Goal: Task Accomplishment & Management: Use online tool/utility

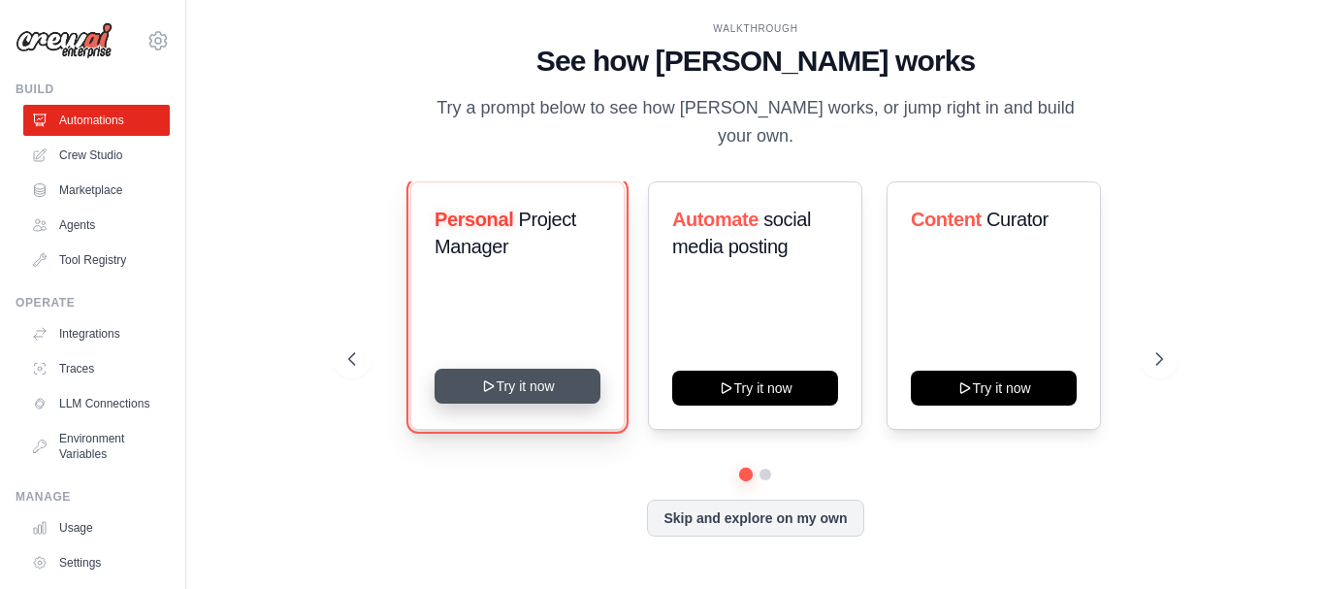
click at [525, 374] on button "Try it now" at bounding box center [517, 386] width 166 height 35
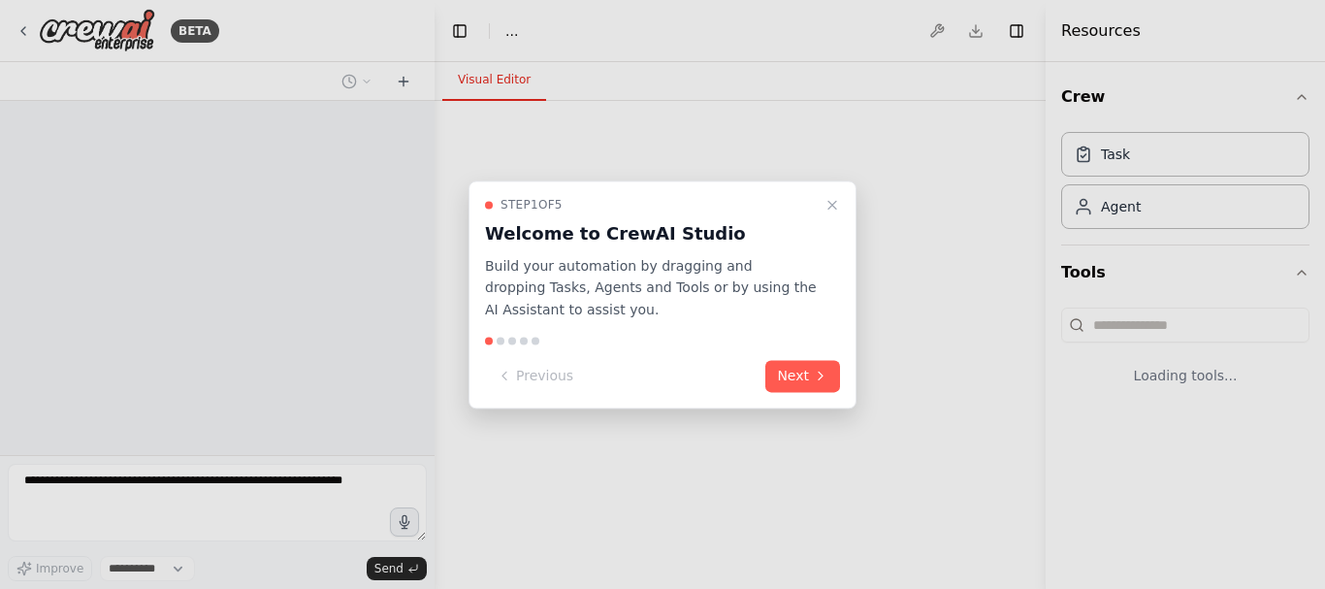
select select "****"
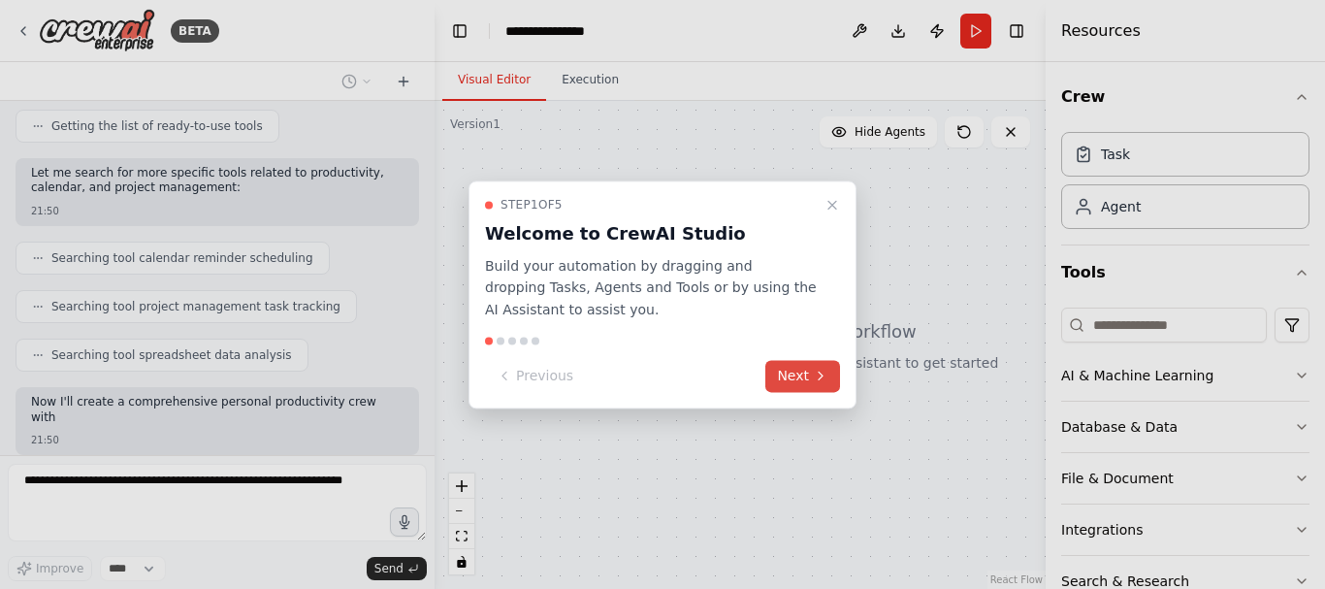
scroll to position [399, 0]
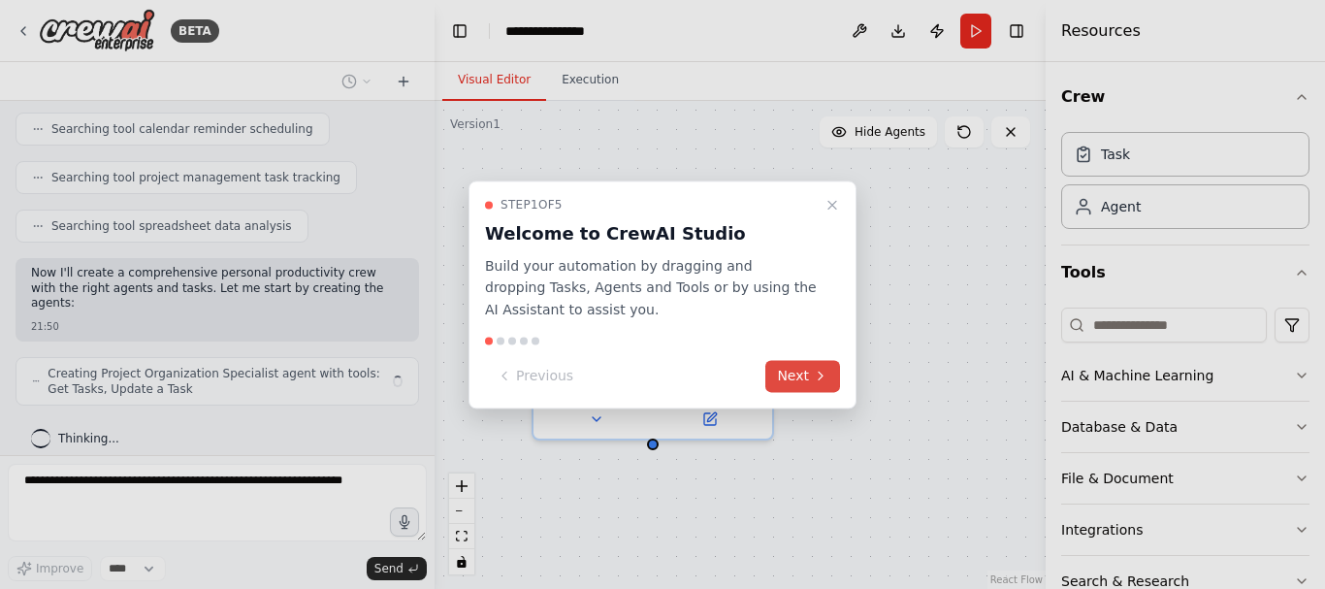
click at [788, 376] on button "Next" at bounding box center [802, 376] width 75 height 32
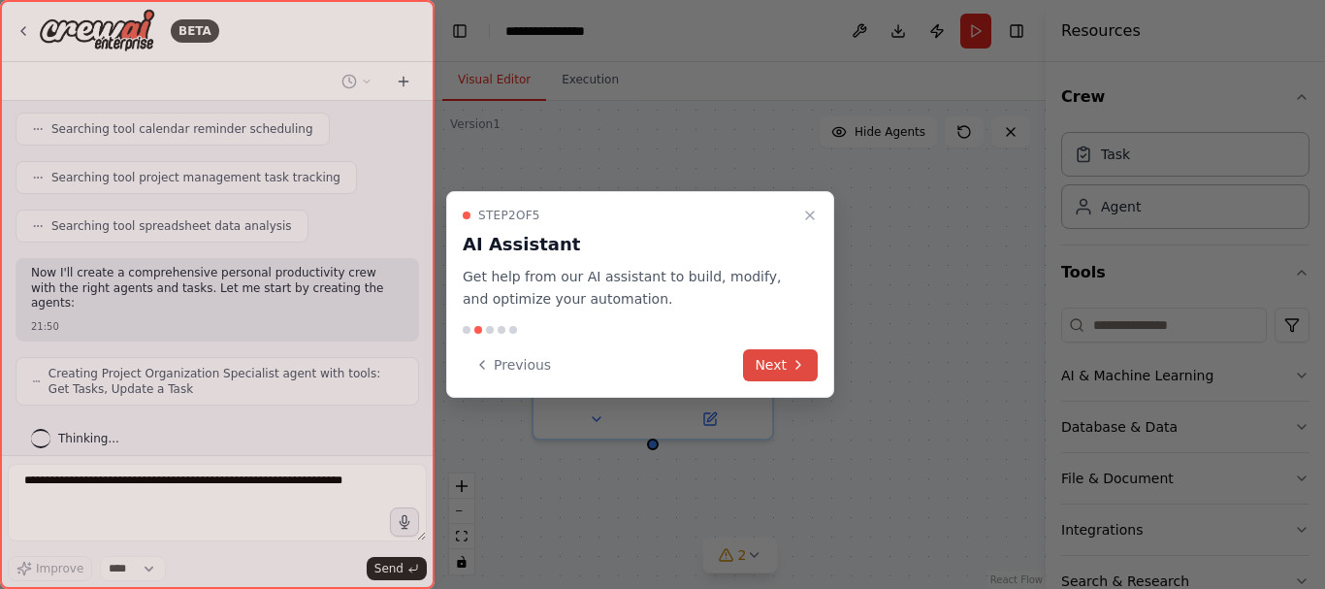
click at [784, 356] on button "Next" at bounding box center [780, 365] width 75 height 32
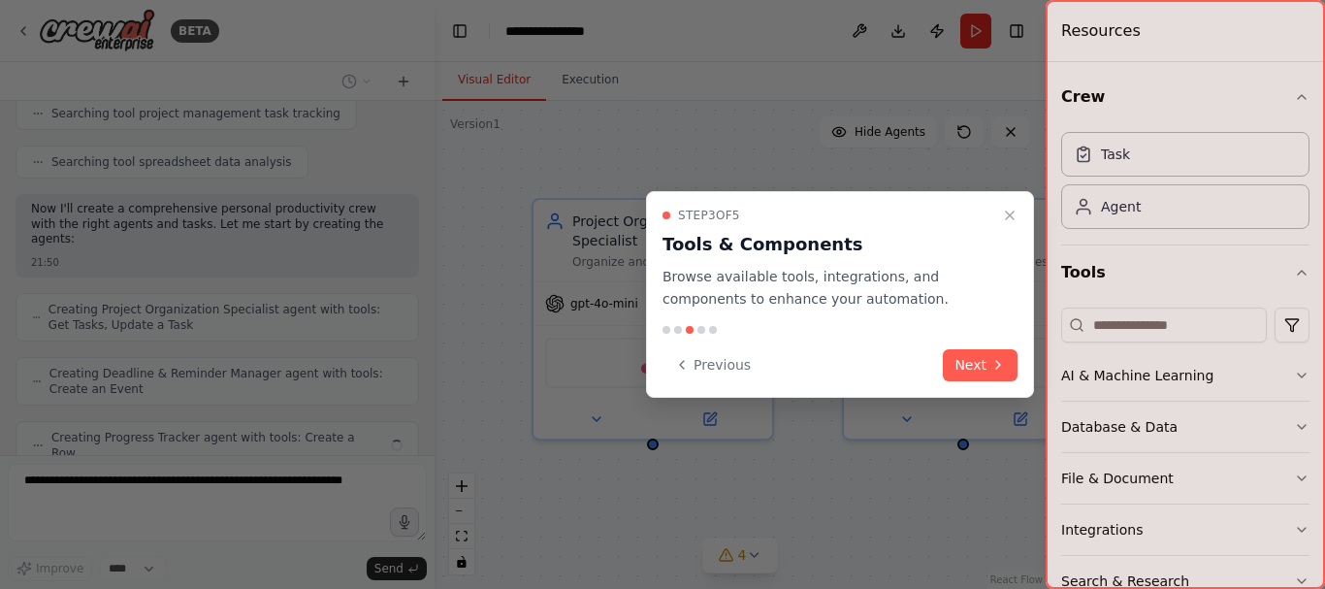
scroll to position [511, 0]
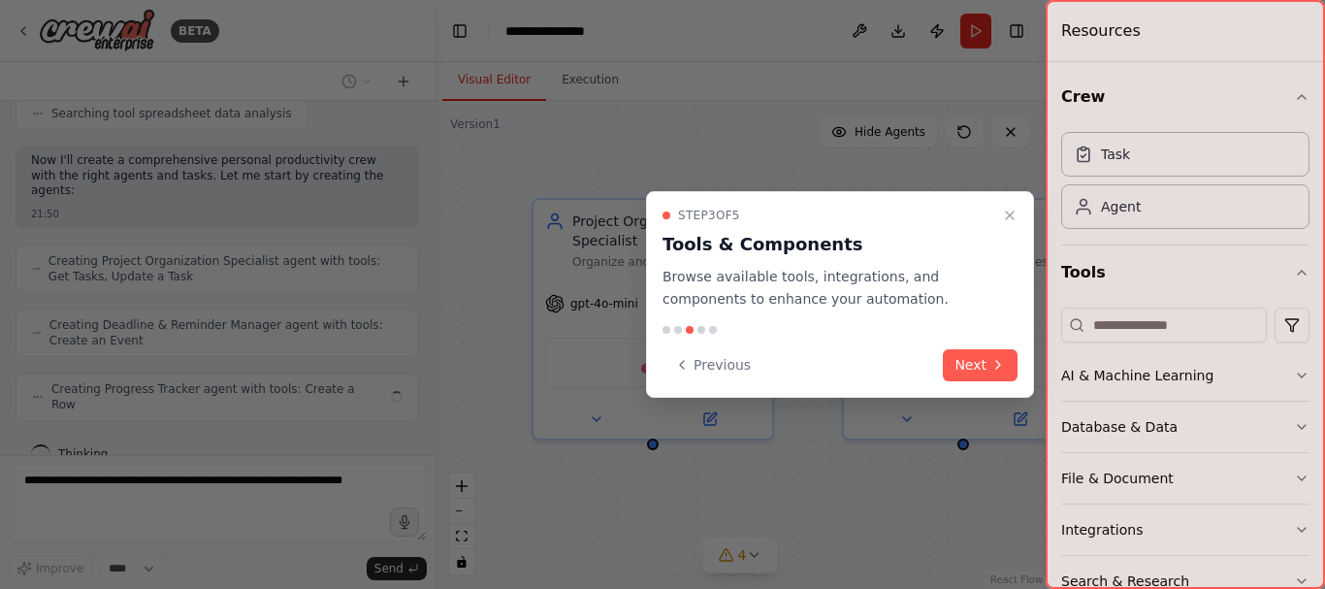
click at [663, 331] on div at bounding box center [666, 330] width 8 height 8
click at [685, 363] on icon at bounding box center [682, 365] width 16 height 16
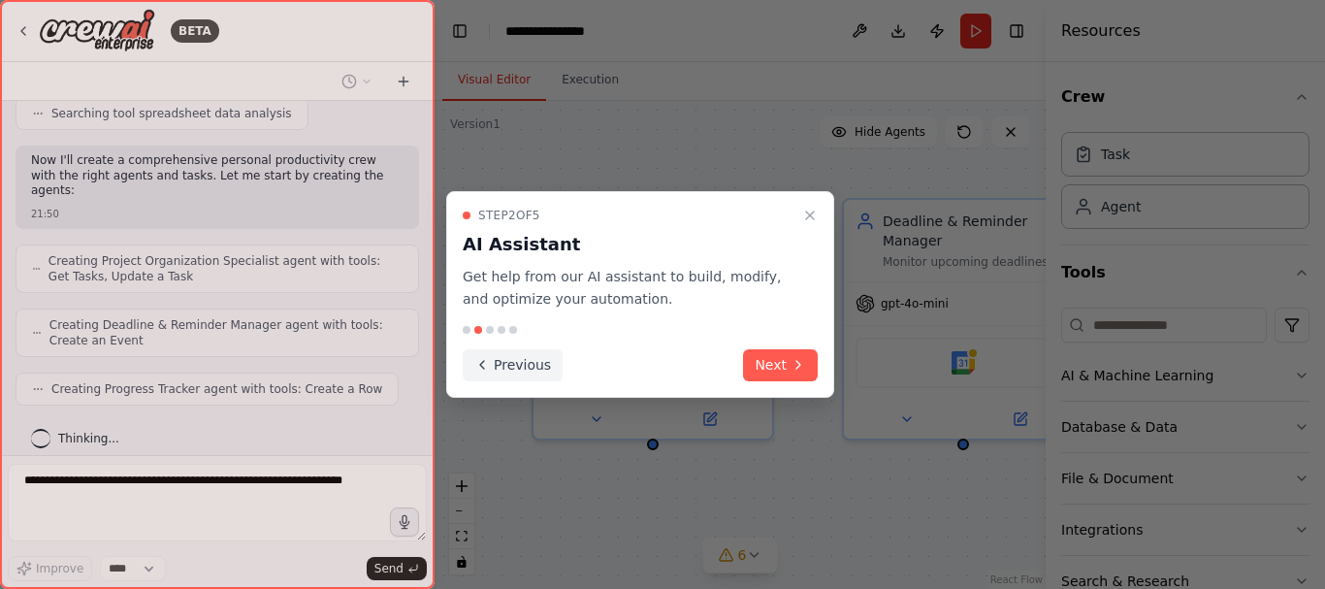
click at [488, 365] on icon at bounding box center [482, 365] width 16 height 16
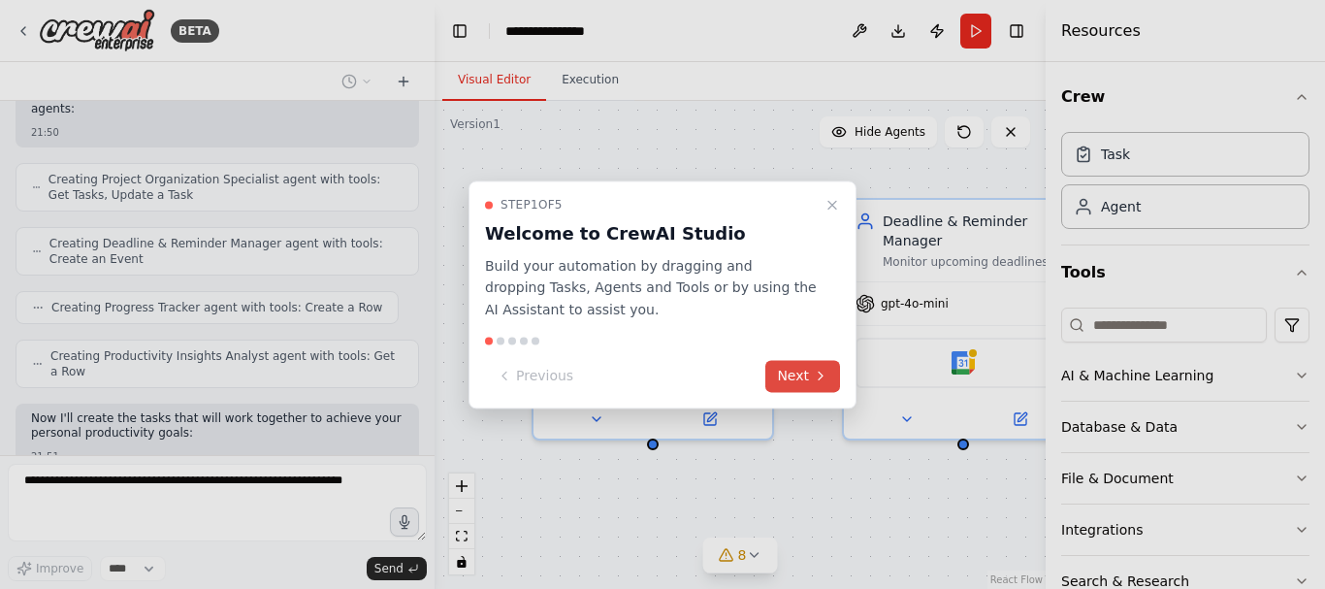
scroll to position [691, 0]
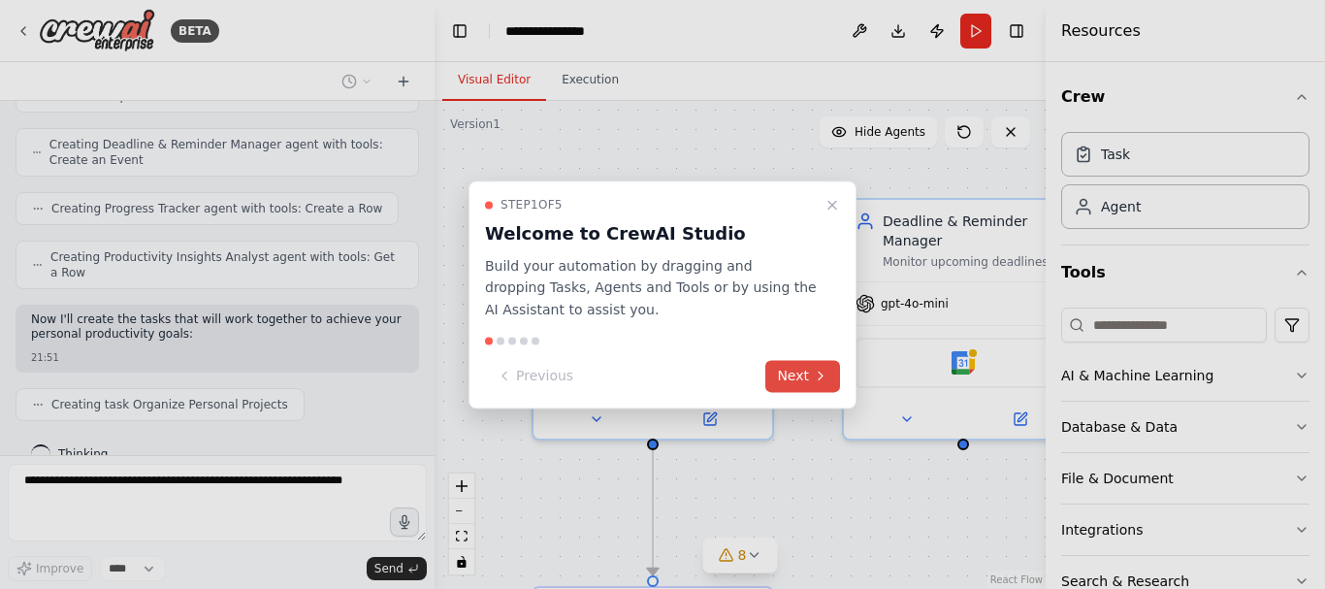
click at [814, 378] on icon at bounding box center [821, 377] width 16 height 16
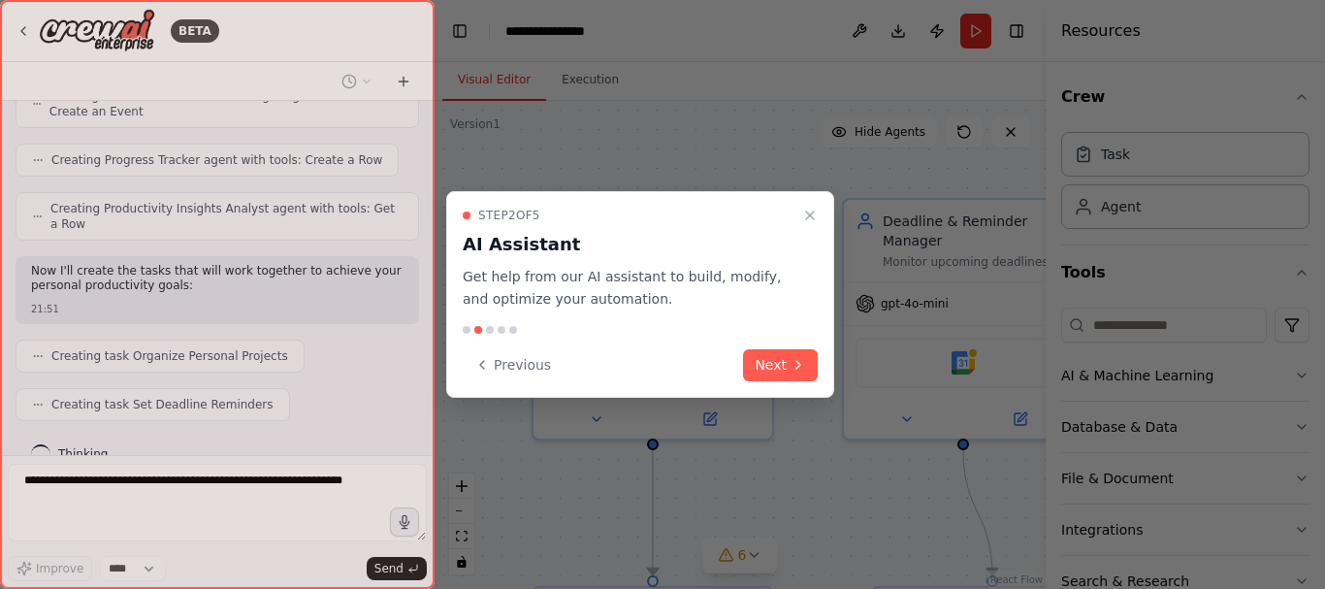
scroll to position [788, 0]
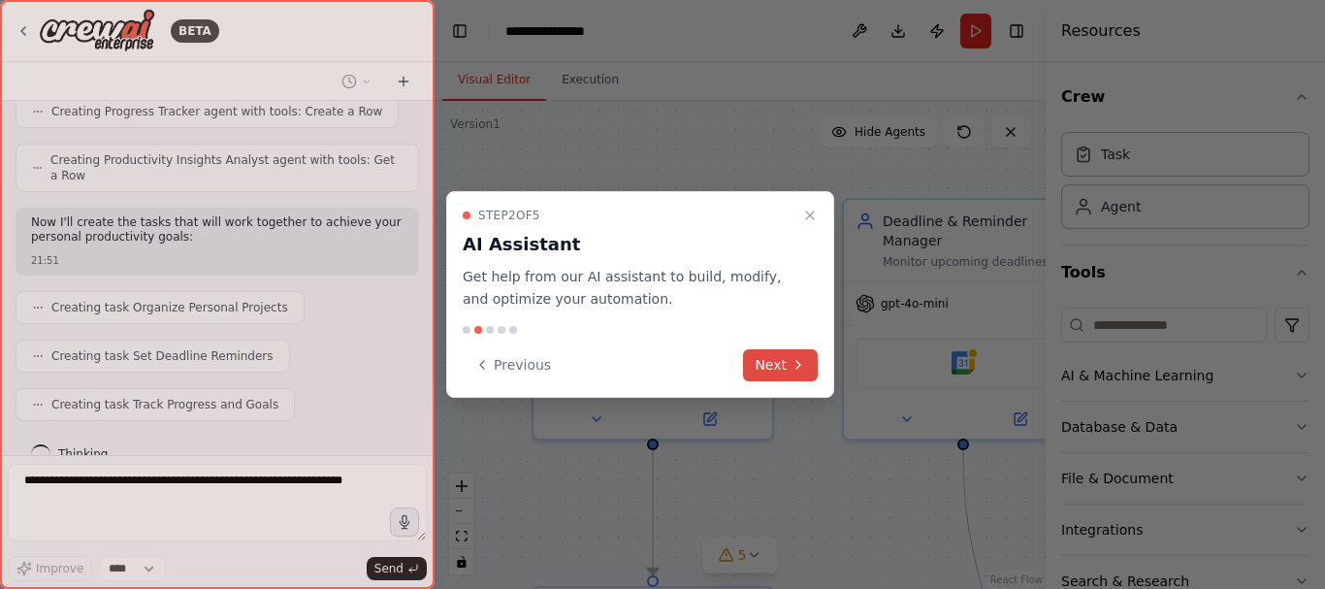
click at [770, 357] on button "Next" at bounding box center [780, 365] width 75 height 32
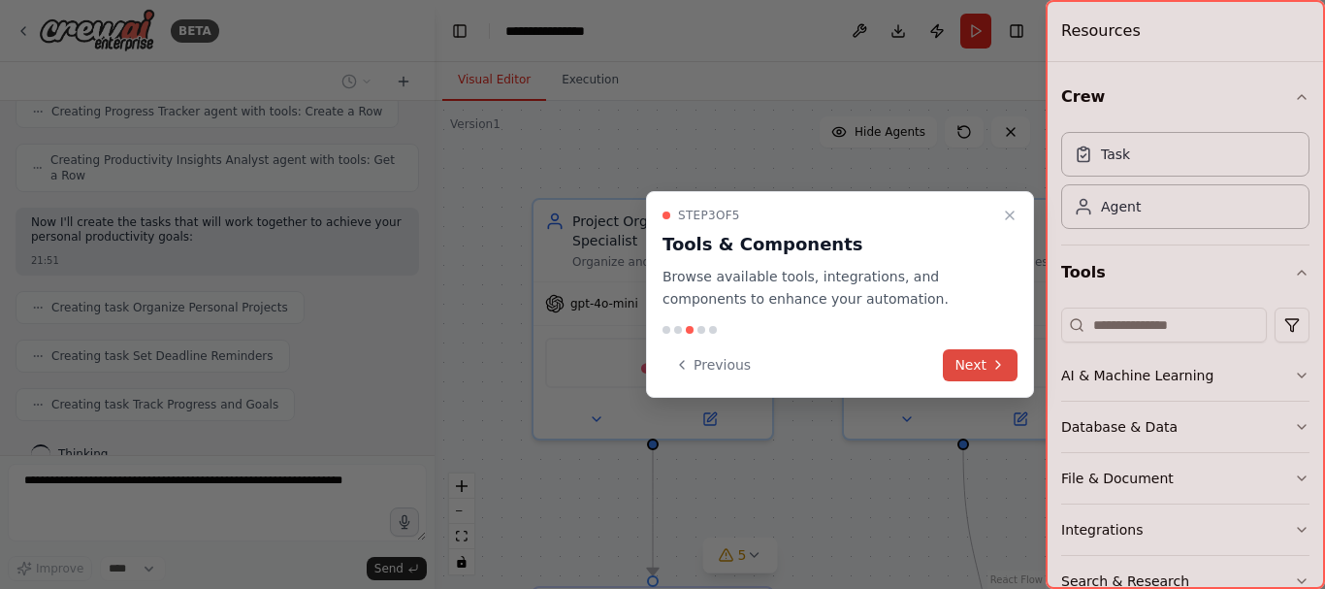
click at [984, 362] on button "Next" at bounding box center [980, 365] width 75 height 32
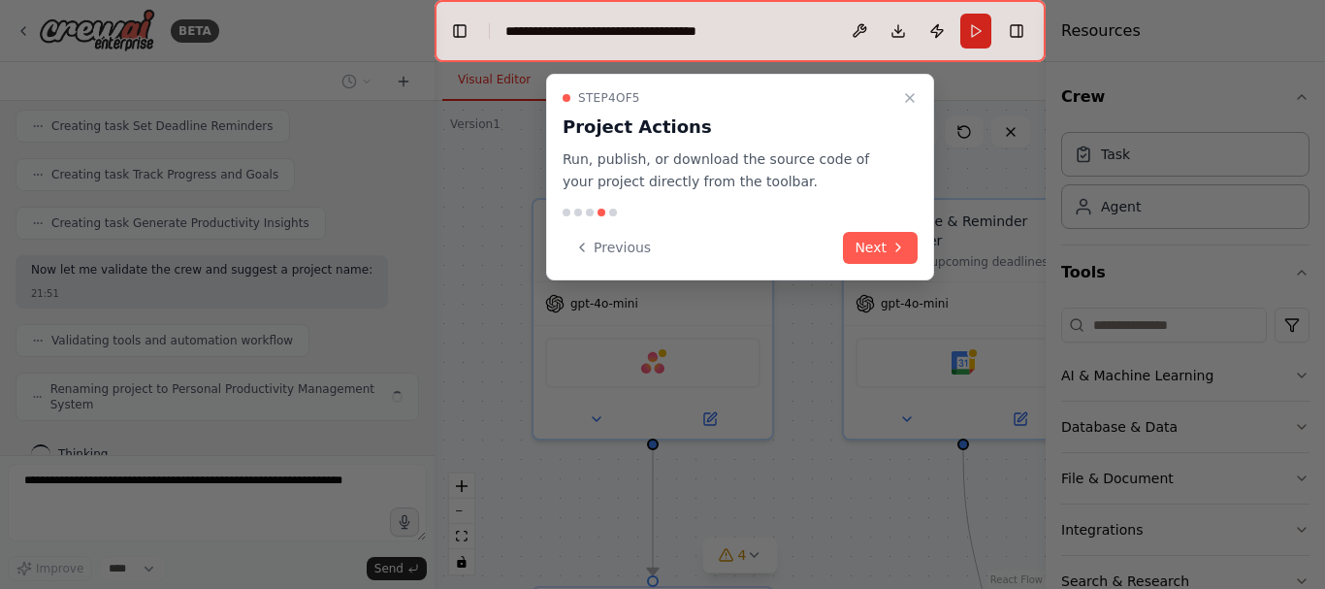
scroll to position [1003, 0]
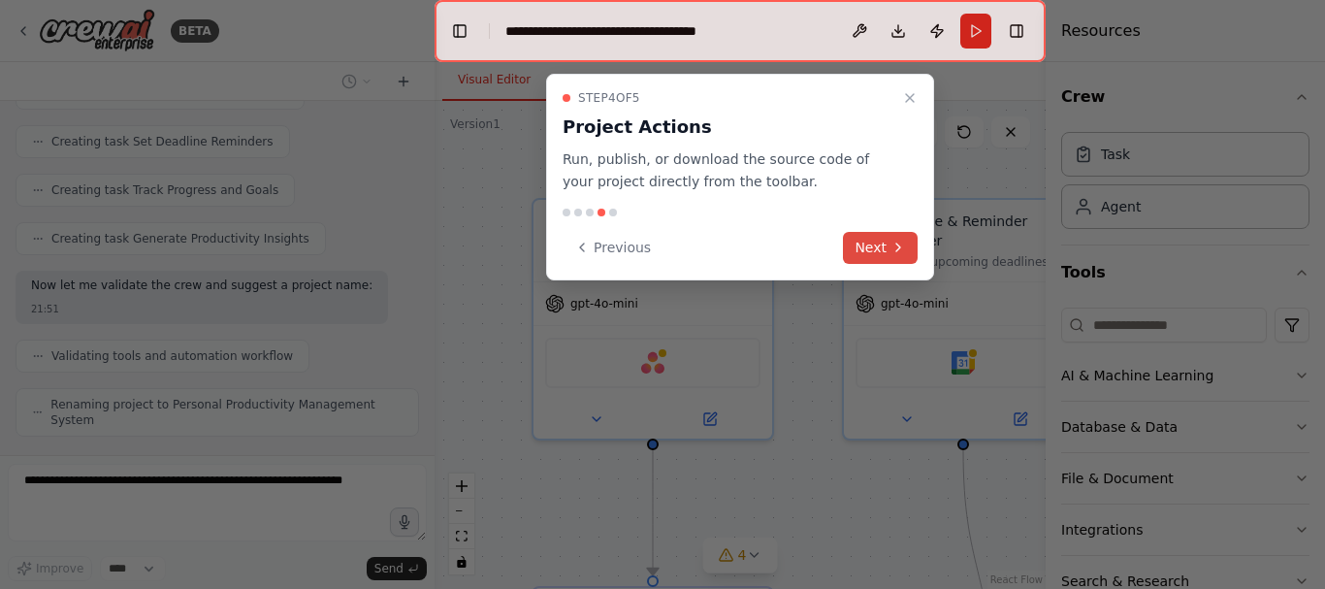
click at [877, 246] on button "Next" at bounding box center [880, 248] width 75 height 32
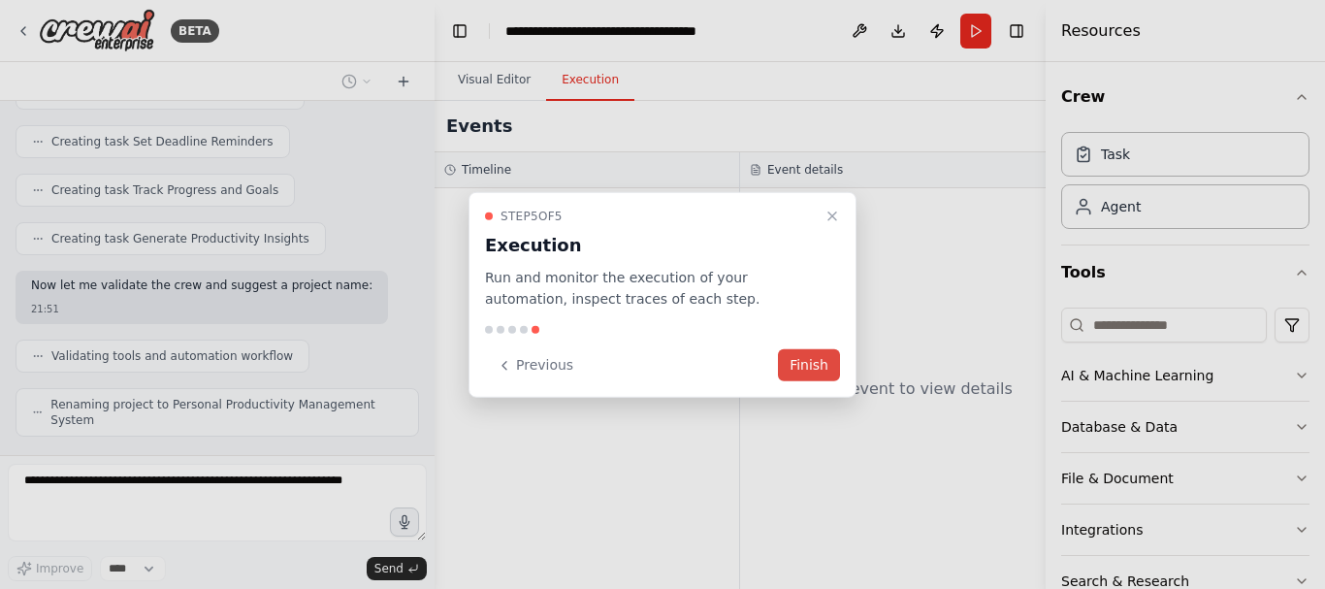
click at [815, 365] on button "Finish" at bounding box center [809, 365] width 62 height 32
